Goal: Information Seeking & Learning: Understand process/instructions

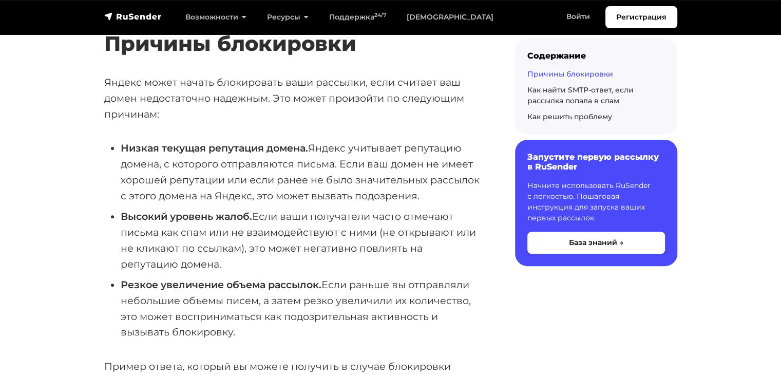
scroll to position [328, 0]
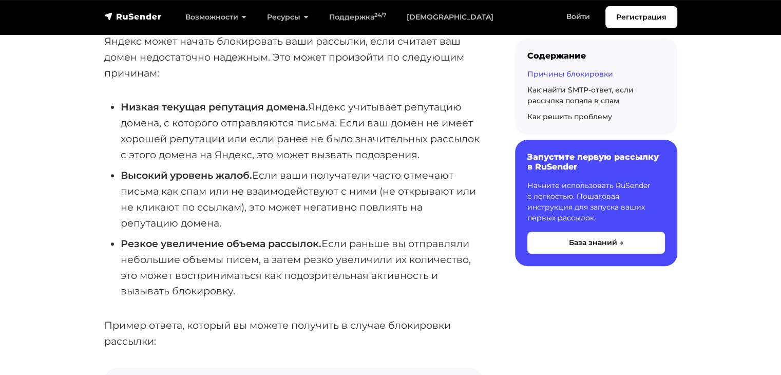
click at [234, 124] on li "Низкая текущая репутация домена. Яндекс учитывает репутацию домена, с которого …" at bounding box center [301, 130] width 361 height 63
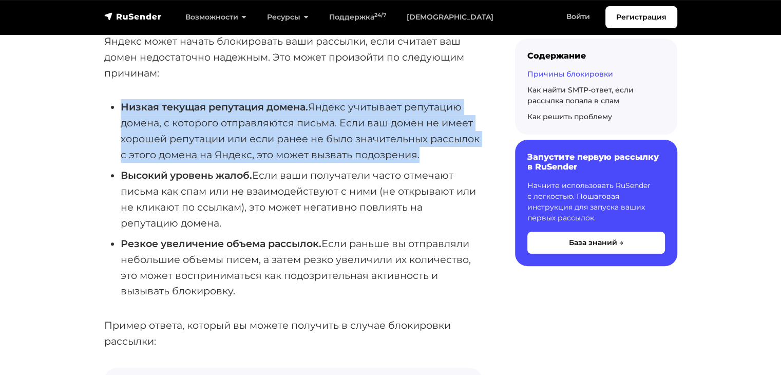
click at [234, 124] on li "Низкая текущая репутация домена. Яндекс учитывает репутацию домена, с которого …" at bounding box center [301, 130] width 361 height 63
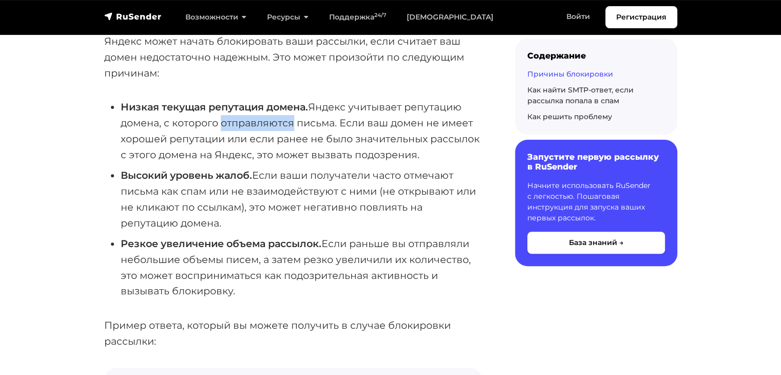
click at [234, 124] on li "Низкая текущая репутация домена. Яндекс учитывает репутацию домена, с которого …" at bounding box center [301, 130] width 361 height 63
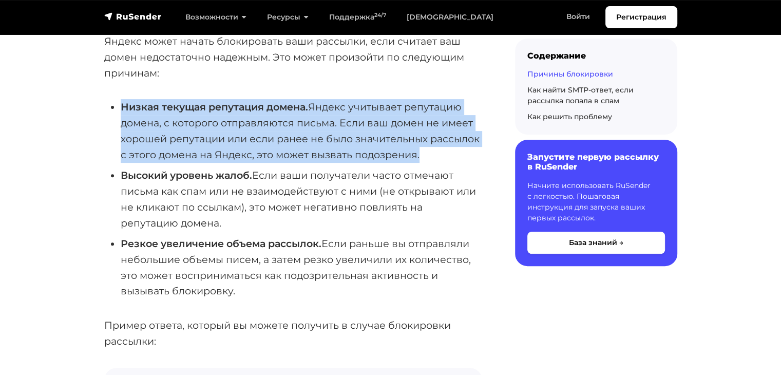
click at [234, 124] on li "Низкая текущая репутация домена. Яндекс учитывает репутацию домена, с которого …" at bounding box center [301, 130] width 361 height 63
click at [291, 155] on li "Низкая текущая репутация домена. Яндекс учитывает репутацию домена, с которого …" at bounding box center [301, 130] width 361 height 63
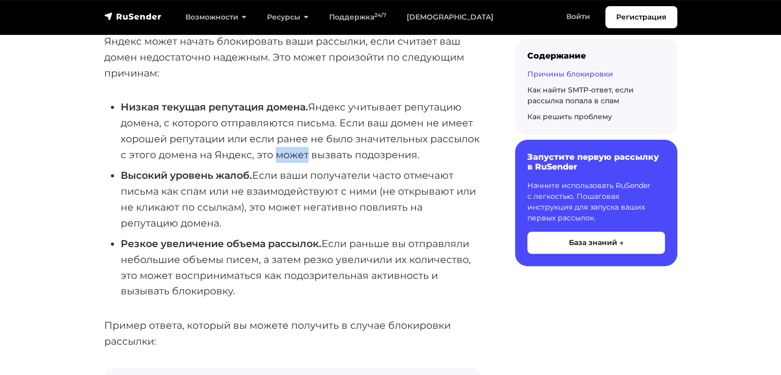
click at [291, 155] on li "Низкая текущая репутация домена. Яндекс учитывает репутацию домена, с которого …" at bounding box center [301, 130] width 361 height 63
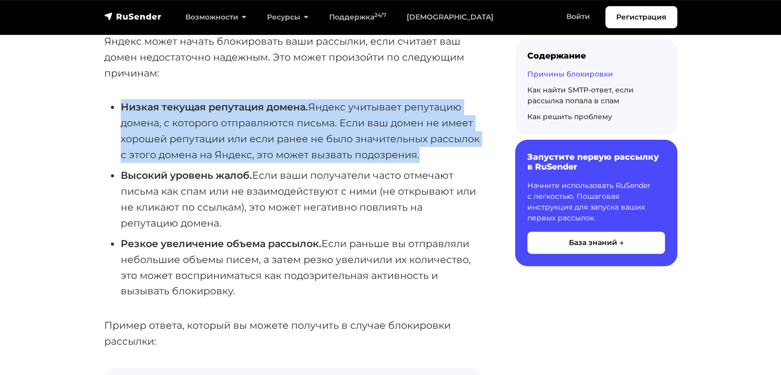
click at [291, 155] on li "Низкая текущая репутация домена. Яндекс учитывает репутацию домена, с которого …" at bounding box center [301, 130] width 361 height 63
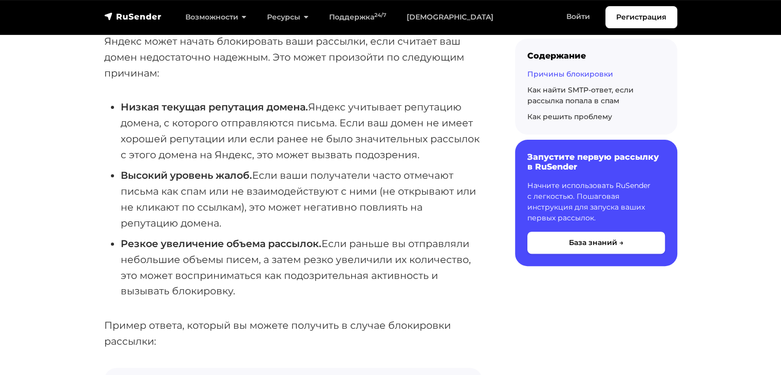
click at [319, 183] on li "Высокий уровень жалоб. Если ваши получатели часто отмечают письма как спам или …" at bounding box center [301, 198] width 361 height 63
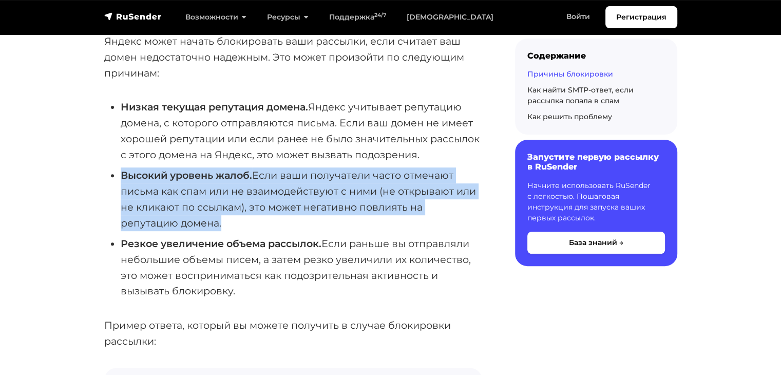
click at [319, 183] on li "Высокий уровень жалоб. Если ваши получатели часто отмечают письма как спам или …" at bounding box center [301, 198] width 361 height 63
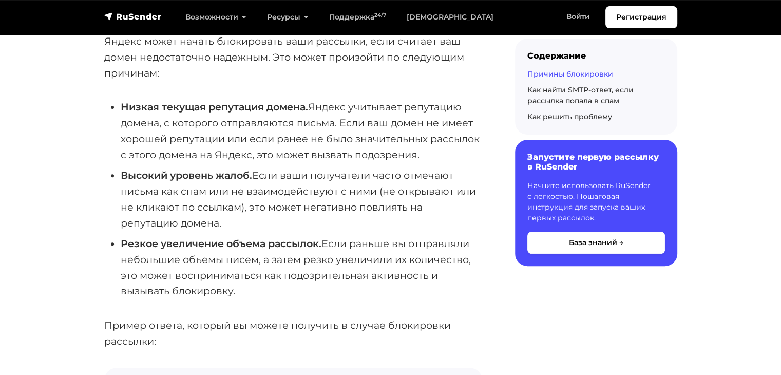
click at [332, 196] on li "Высокий уровень жалоб. Если ваши получатели часто отмечают письма как спам или …" at bounding box center [301, 198] width 361 height 63
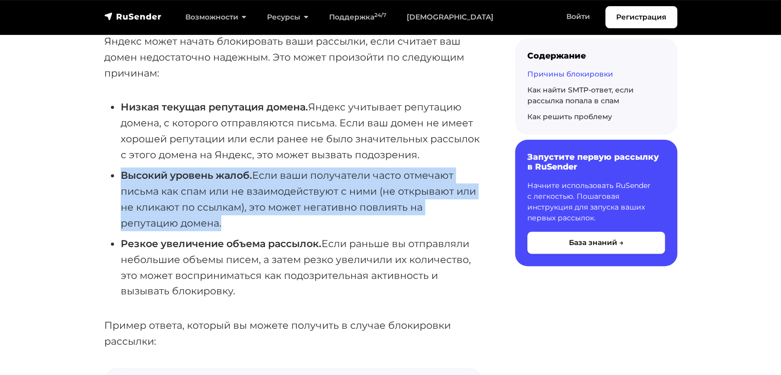
click at [332, 196] on li "Высокий уровень жалоб. Если ваши получатели часто отмечают письма как спам или …" at bounding box center [301, 198] width 361 height 63
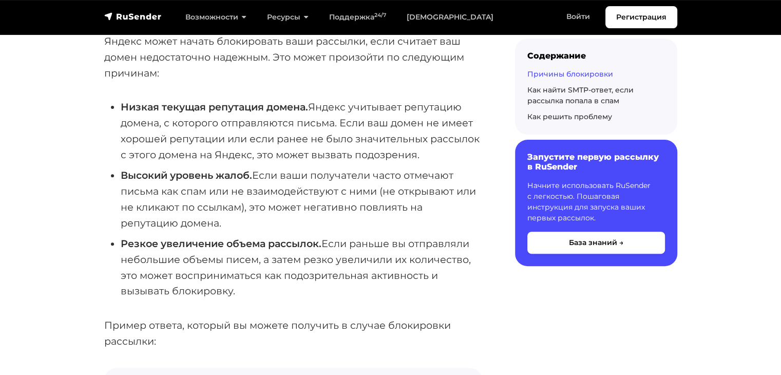
click at [334, 241] on li "Резкое увеличение объема рассылок. Если раньше вы отправляли небольшие объемы п…" at bounding box center [301, 267] width 361 height 63
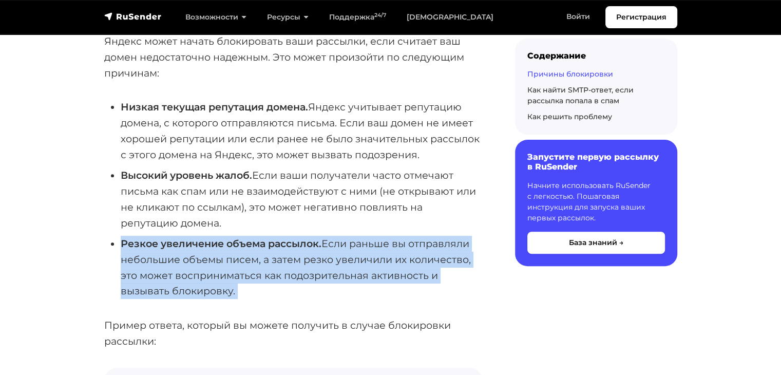
click at [334, 241] on li "Резкое увеличение объема рассылок. Если раньше вы отправляли небольшие объемы п…" at bounding box center [301, 267] width 361 height 63
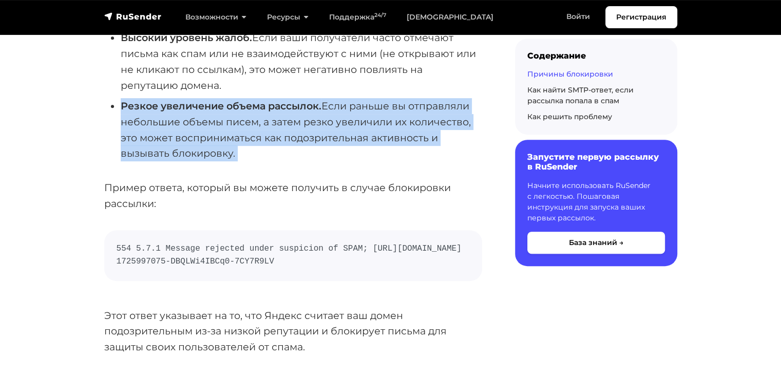
scroll to position [492, 0]
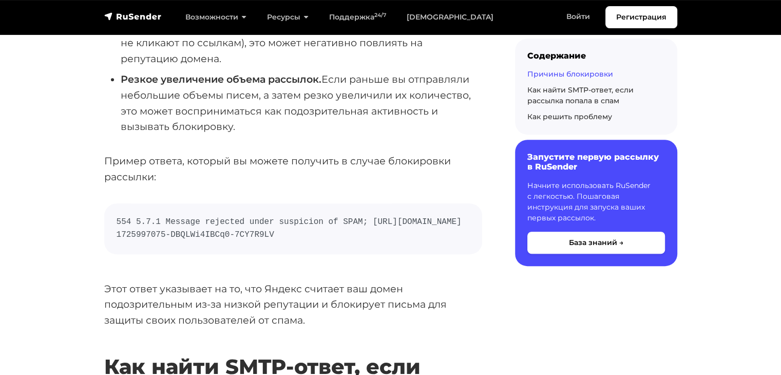
click at [268, 221] on code "554 5.7.1 Message rejected under suspicion of SPAM; [URL][DOMAIN_NAME] 17259970…" at bounding box center [293, 229] width 353 height 26
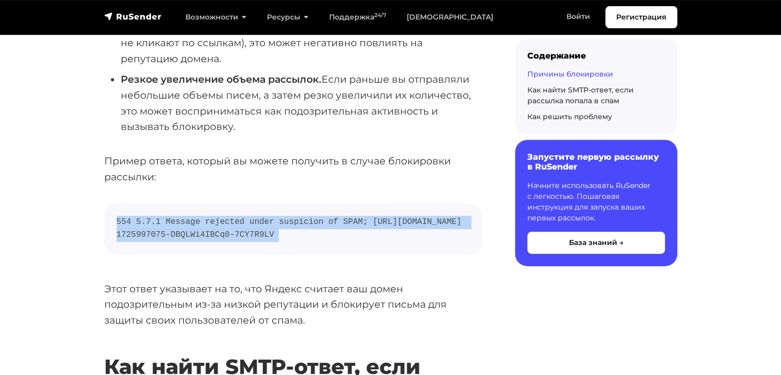
click at [268, 221] on code "554 5.7.1 Message rejected under suspicion of SPAM; [URL][DOMAIN_NAME] 17259970…" at bounding box center [293, 229] width 353 height 26
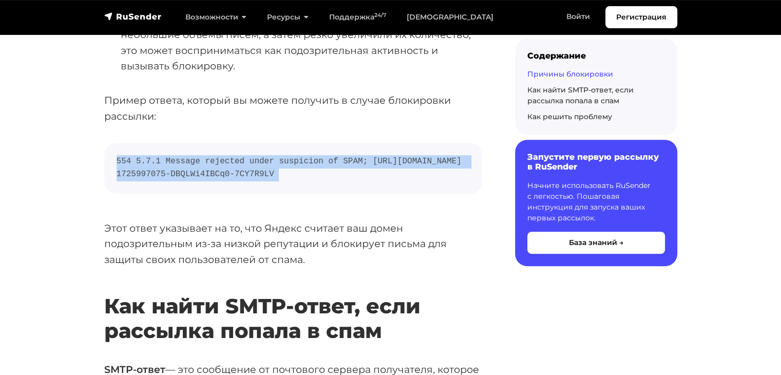
scroll to position [553, 0]
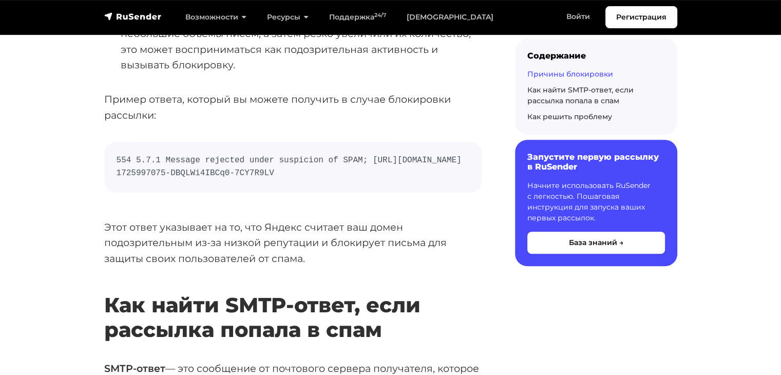
click at [268, 221] on p "Этот ответ указывает на то, что Яндекс считает ваш домен подозрительным из-за н…" at bounding box center [293, 242] width 378 height 47
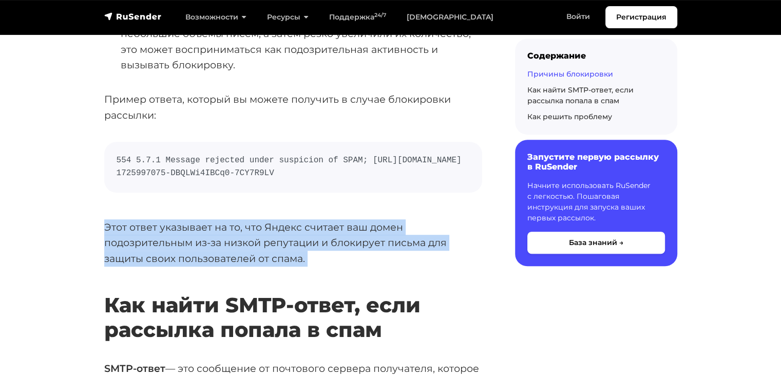
click at [268, 221] on p "Этот ответ указывает на то, что Яндекс считает ваш домен подозрительным из-за н…" at bounding box center [293, 242] width 378 height 47
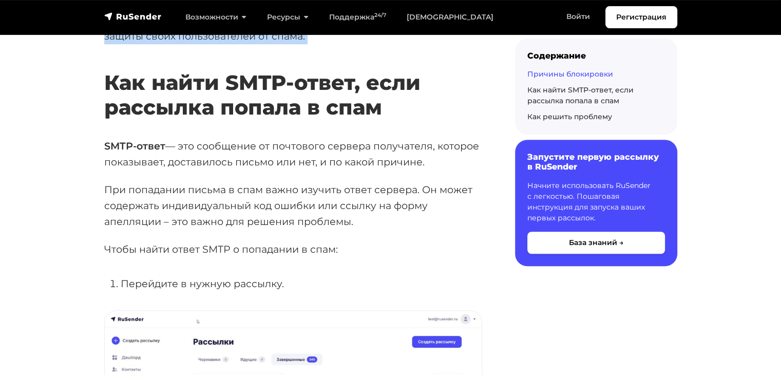
scroll to position [800, 0]
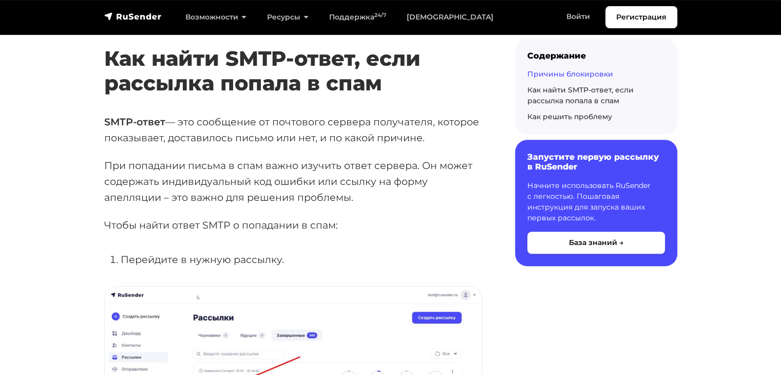
click at [158, 141] on p "SMTP-ответ — это сообщение от почтового сервера получателя, которое показывает,…" at bounding box center [293, 129] width 378 height 31
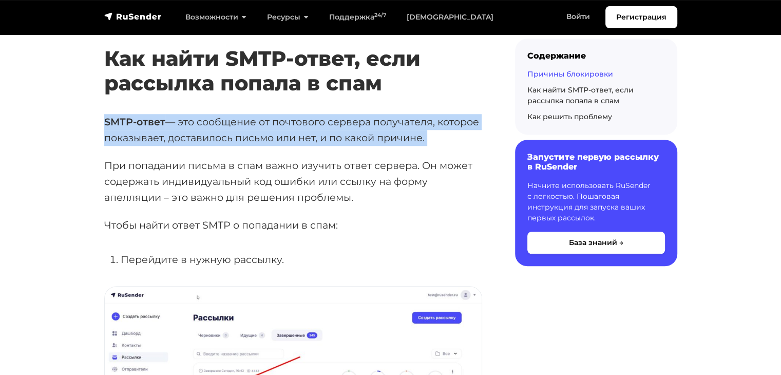
click at [158, 141] on p "SMTP-ответ — это сообщение от почтового сервера получателя, которое показывает,…" at bounding box center [293, 129] width 378 height 31
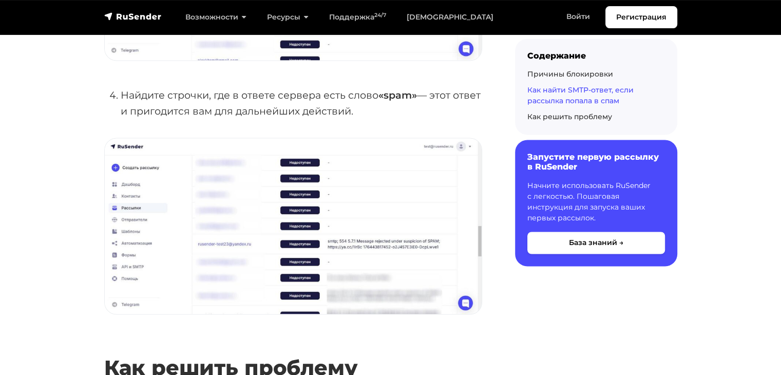
scroll to position [2009, 0]
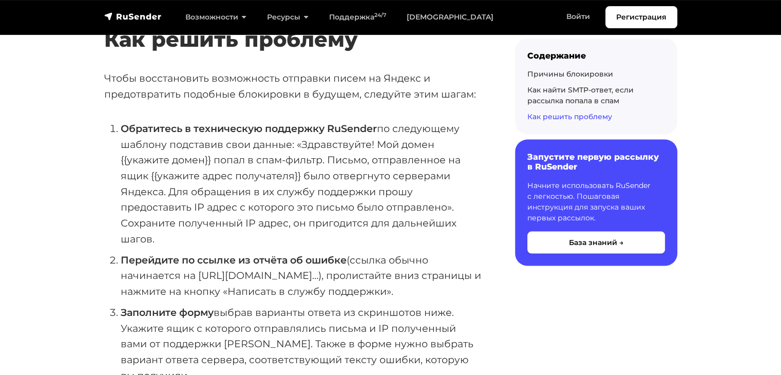
click at [255, 142] on li "Обратитесь в техническую поддержку [PERSON_NAME] по следующему шаблону подстави…" at bounding box center [301, 184] width 361 height 126
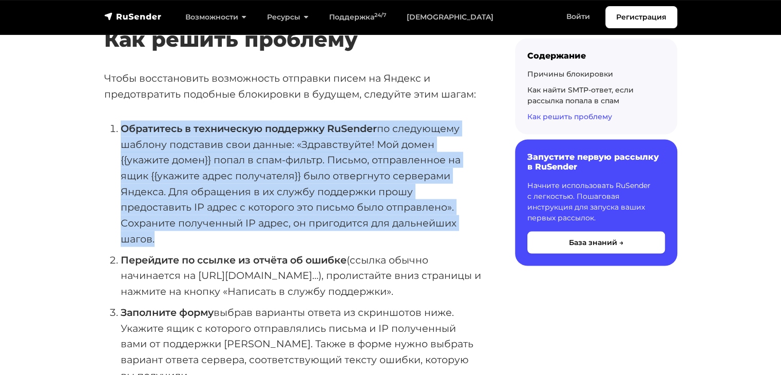
click at [255, 142] on li "Обратитесь в техническую поддержку [PERSON_NAME] по следующему шаблону подстави…" at bounding box center [301, 184] width 361 height 126
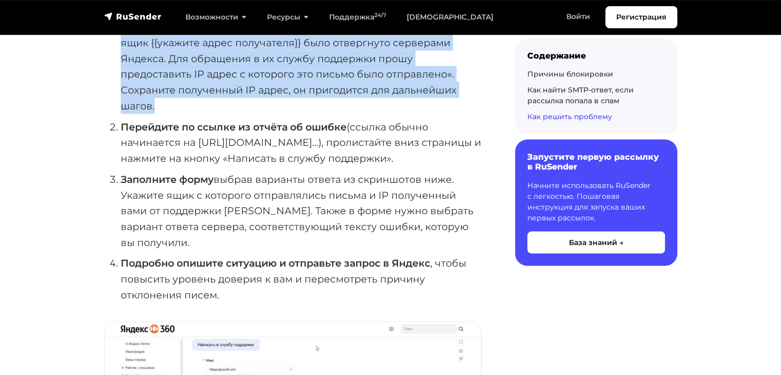
scroll to position [2173, 0]
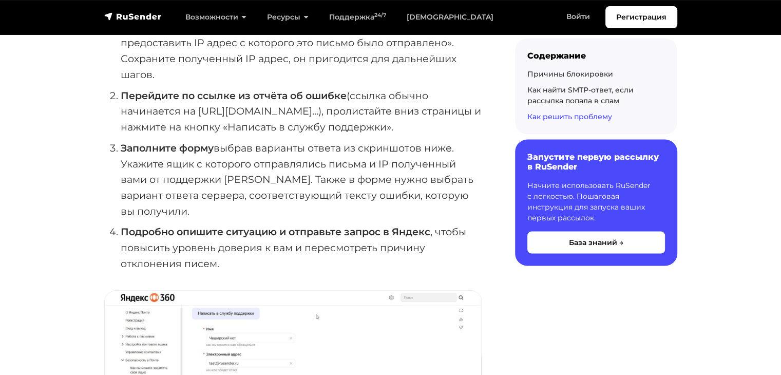
click at [237, 184] on li "Заполните форму выбрав варианты ответа из скриншотов ниже. Укажите ящик с котор…" at bounding box center [301, 179] width 361 height 79
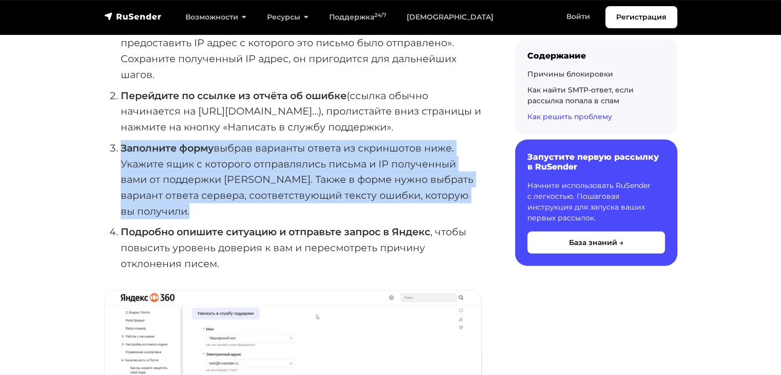
click at [237, 184] on li "Заполните форму выбрав варианты ответа из скриншотов ниже. Укажите ящик с котор…" at bounding box center [301, 179] width 361 height 79
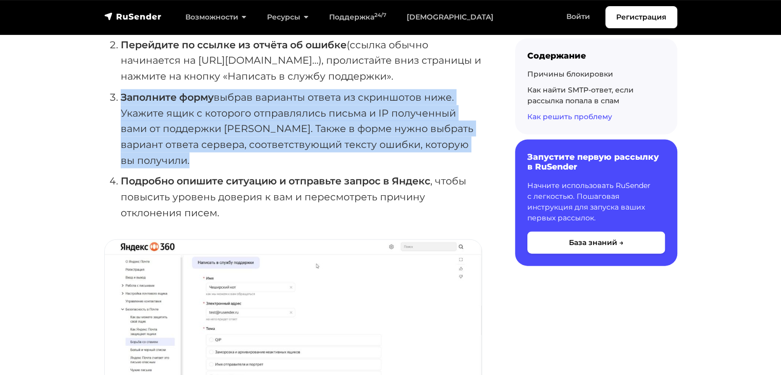
scroll to position [2255, 0]
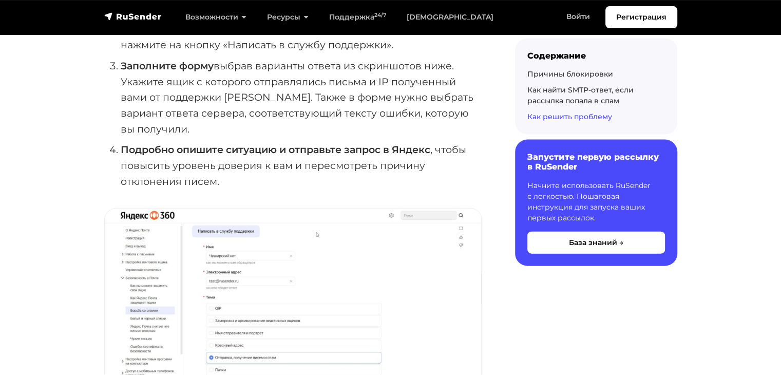
click at [214, 150] on strong "Подробно опишите ситуацию и отправьте запрос в Яндекс" at bounding box center [276, 149] width 310 height 12
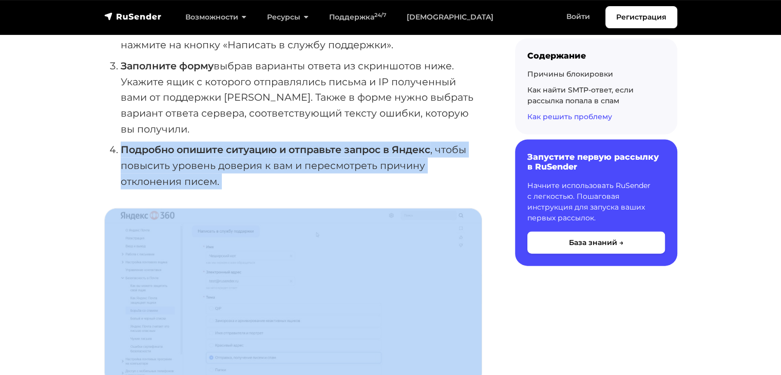
click at [214, 150] on strong "Подробно опишите ситуацию и отправьте запрос в Яндекс" at bounding box center [276, 149] width 310 height 12
click at [234, 161] on li "Подробно опишите ситуацию и отправьте запрос в Яндекс , чтобы повысить уровень …" at bounding box center [301, 165] width 361 height 47
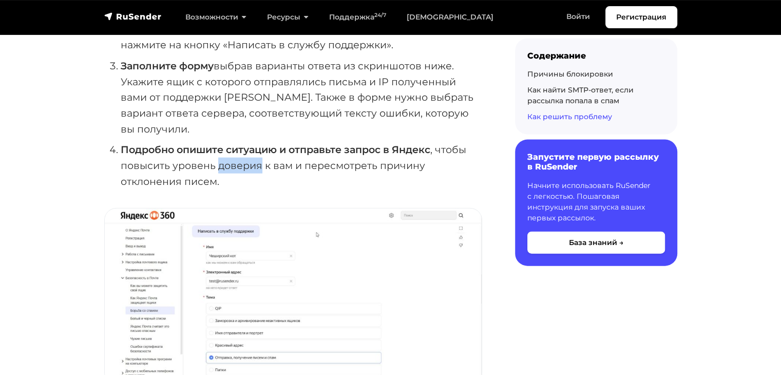
click at [234, 161] on li "Подробно опишите ситуацию и отправьте запрос в Яндекс , чтобы повысить уровень …" at bounding box center [301, 165] width 361 height 47
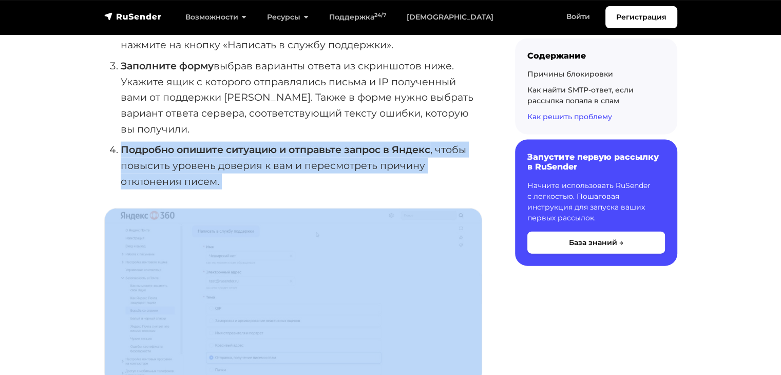
click at [234, 161] on li "Подробно опишите ситуацию и отправьте запрос в Яндекс , чтобы повысить уровень …" at bounding box center [301, 165] width 361 height 47
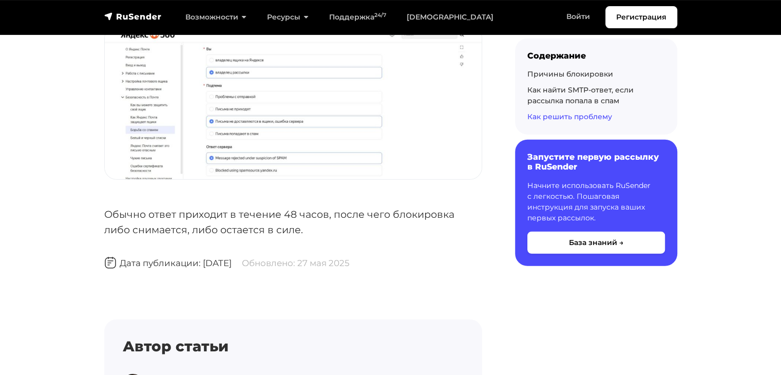
scroll to position [2645, 0]
